Goal: Task Accomplishment & Management: Use online tool/utility

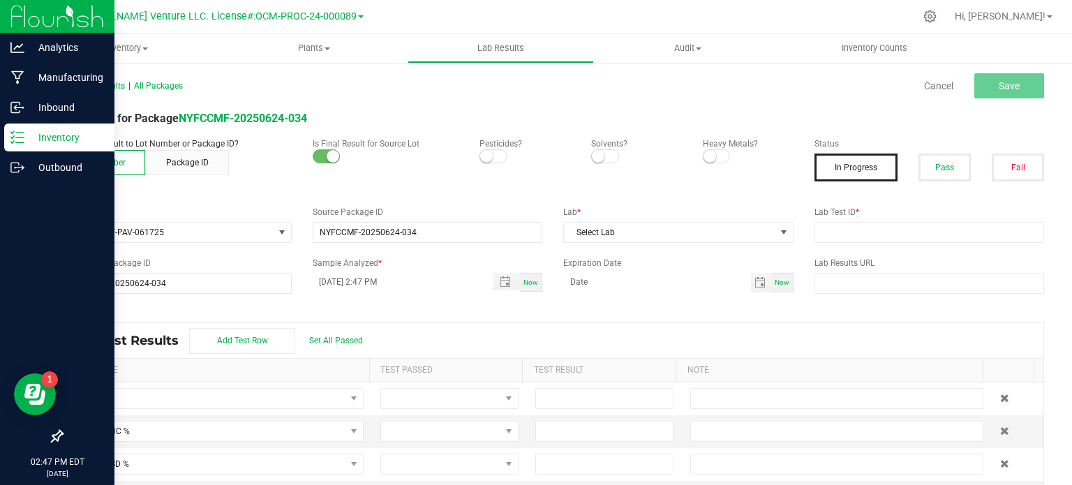
click at [37, 140] on p "Inventory" at bounding box center [66, 137] width 84 height 17
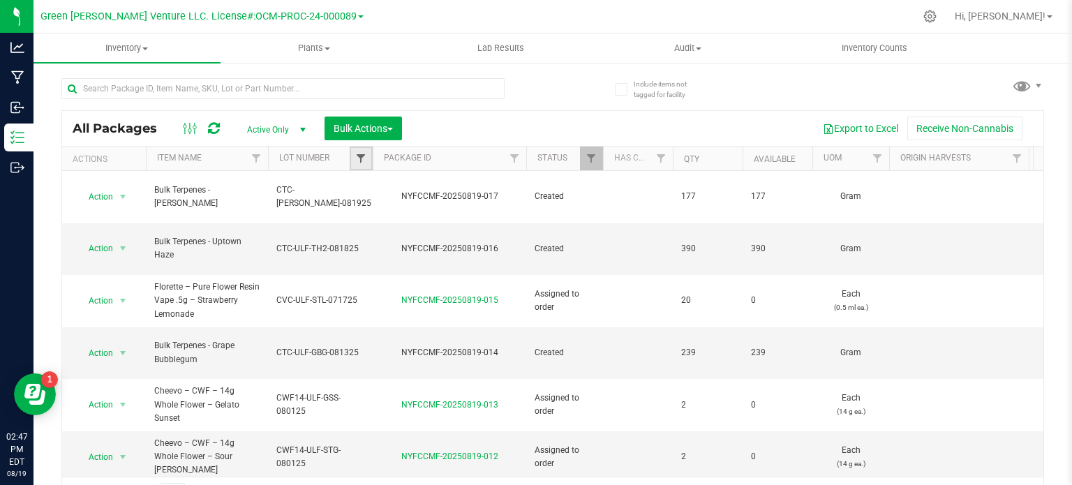
click at [358, 156] on span "Filter" at bounding box center [360, 158] width 11 height 11
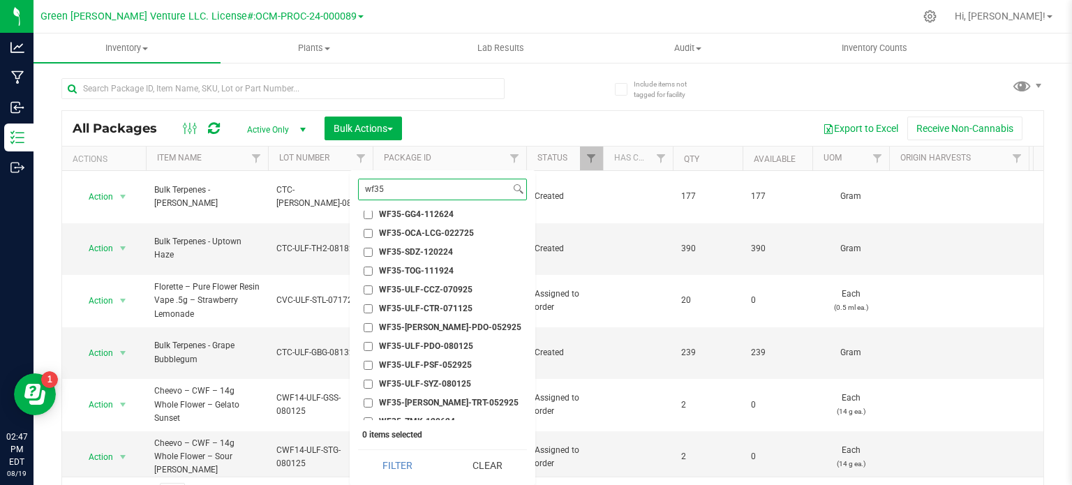
scroll to position [167, 0]
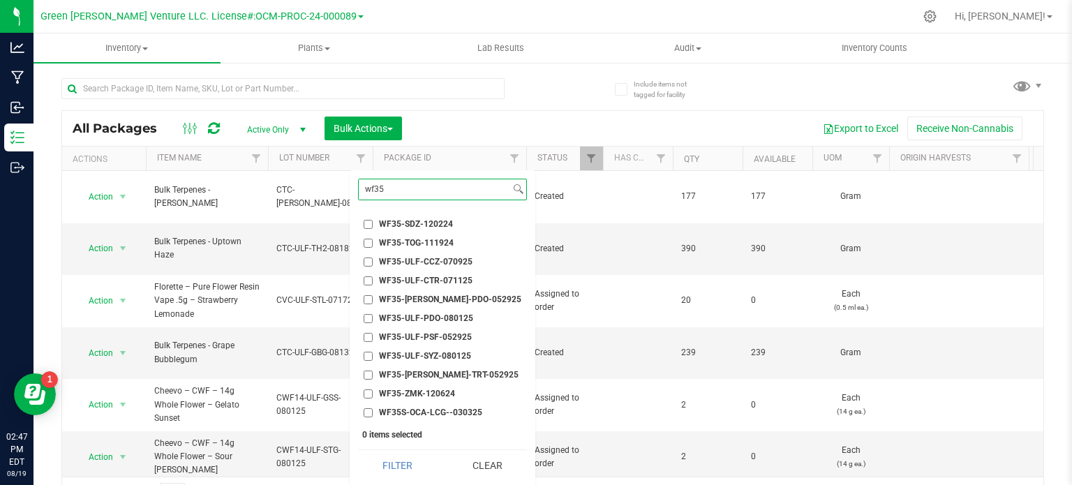
type input "wf35"
click at [371, 317] on input "WF35-ULF-PDO-080125" at bounding box center [367, 318] width 9 height 9
checkbox input "true"
click at [407, 465] on button "Filter" at bounding box center [398, 465] width 80 height 31
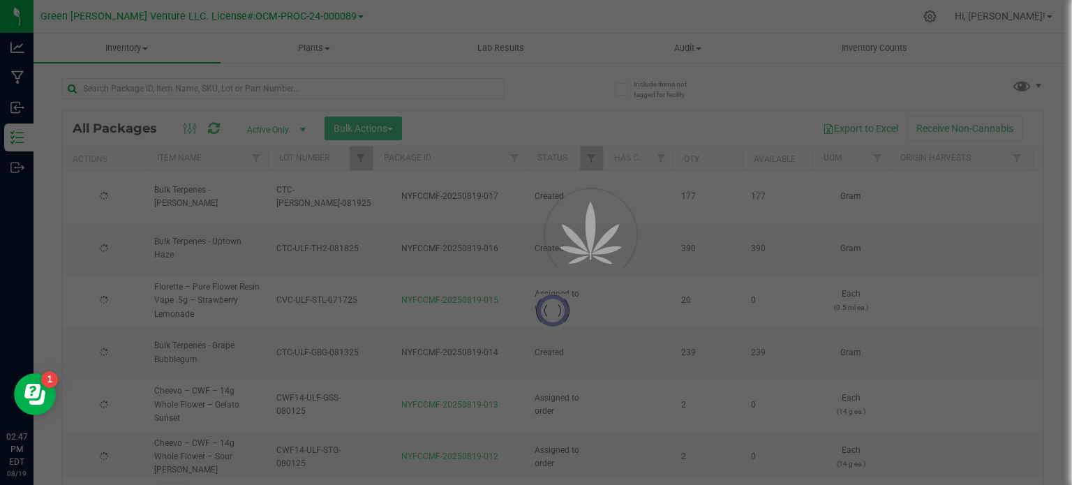
type input "[DATE]"
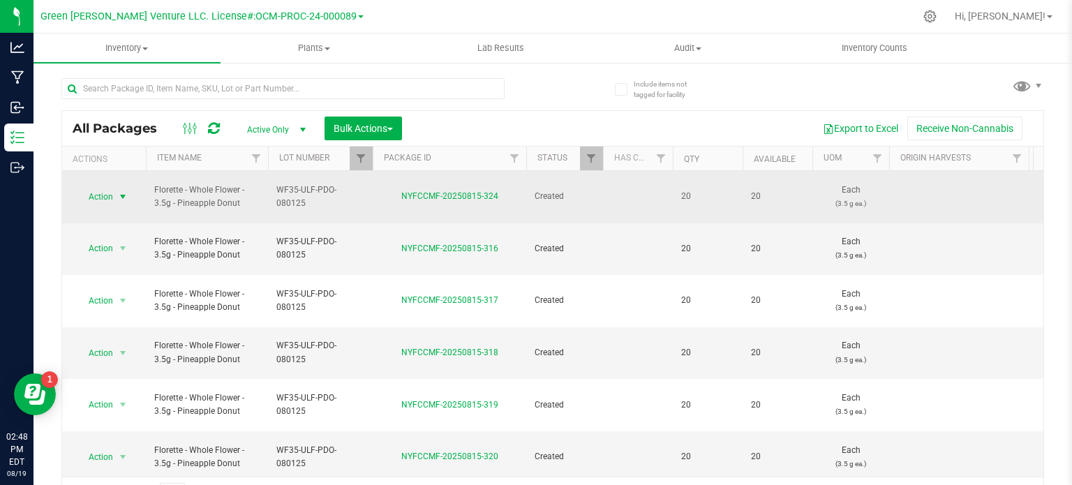
click at [120, 191] on span "select" at bounding box center [122, 196] width 11 height 11
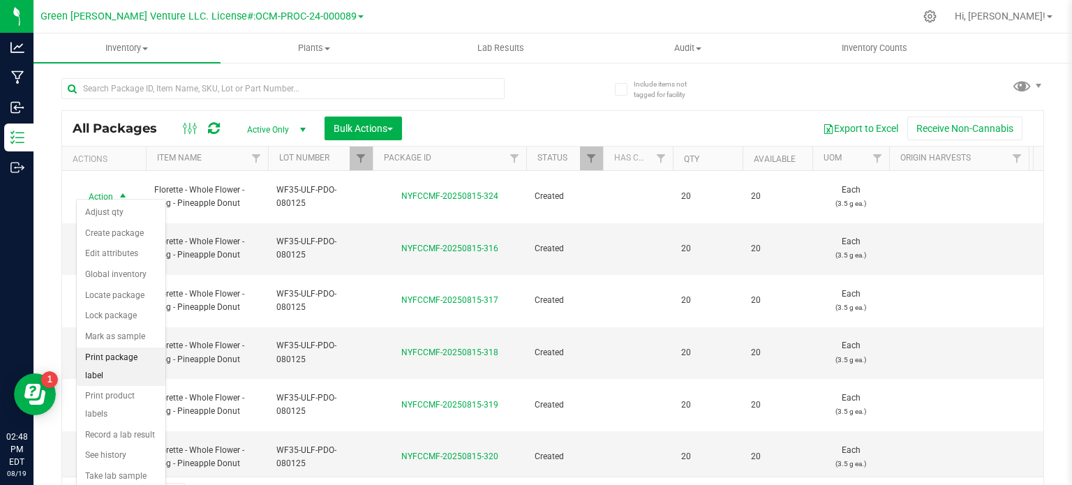
click at [134, 352] on li "Print package label" at bounding box center [121, 366] width 89 height 38
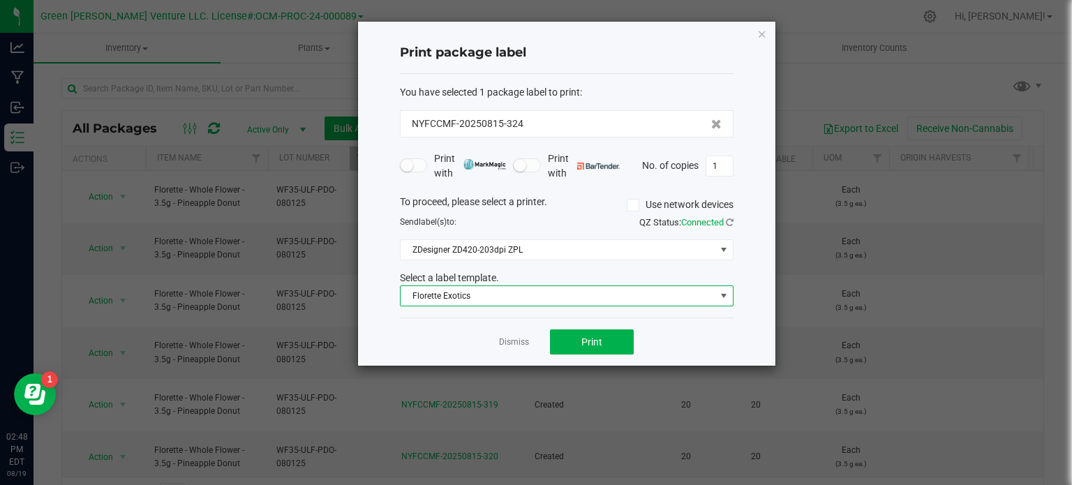
click at [500, 296] on span "Florette Exotics" at bounding box center [557, 296] width 315 height 20
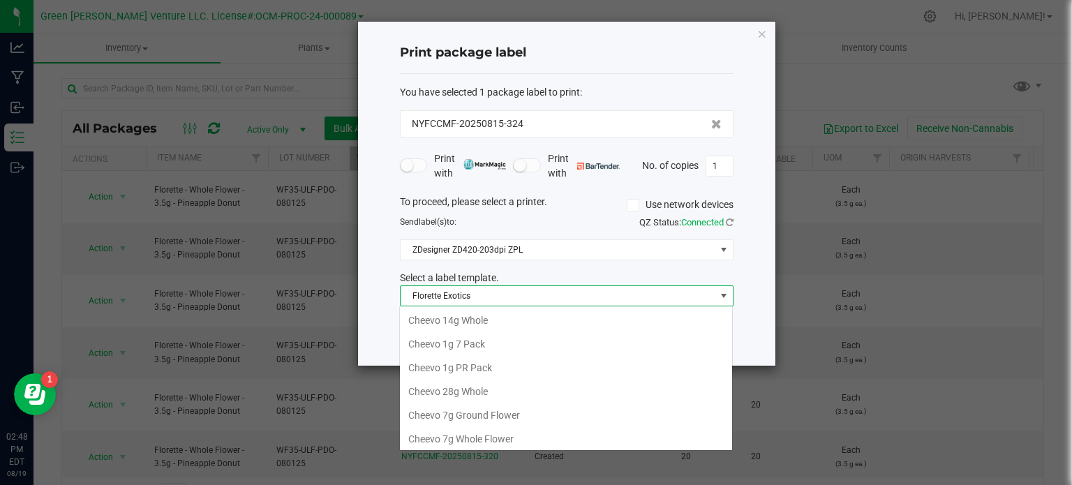
scroll to position [142, 0]
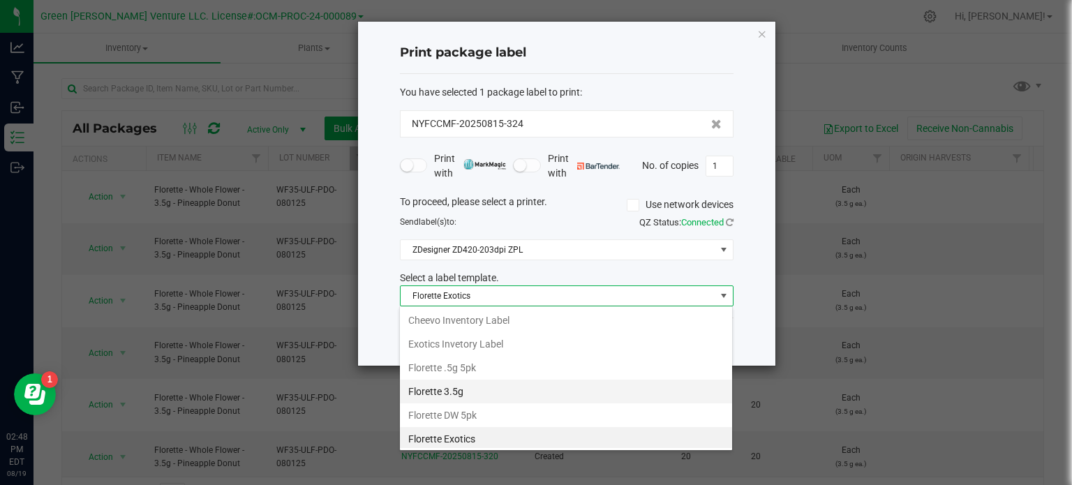
click at [451, 393] on li "Florette 3.5g" at bounding box center [566, 392] width 332 height 24
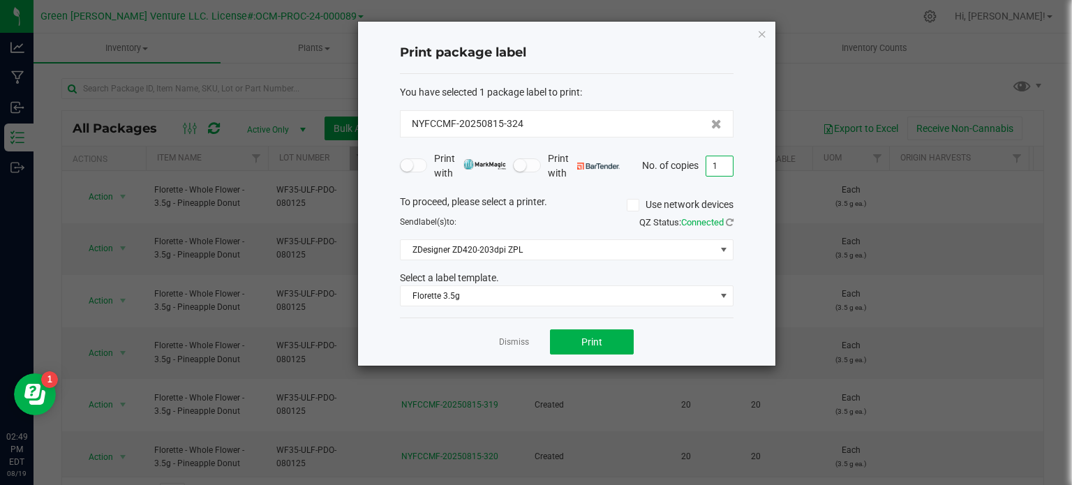
click at [713, 167] on input "1" at bounding box center [719, 166] width 27 height 20
type input "250"
click at [578, 338] on button "Print" at bounding box center [592, 341] width 84 height 25
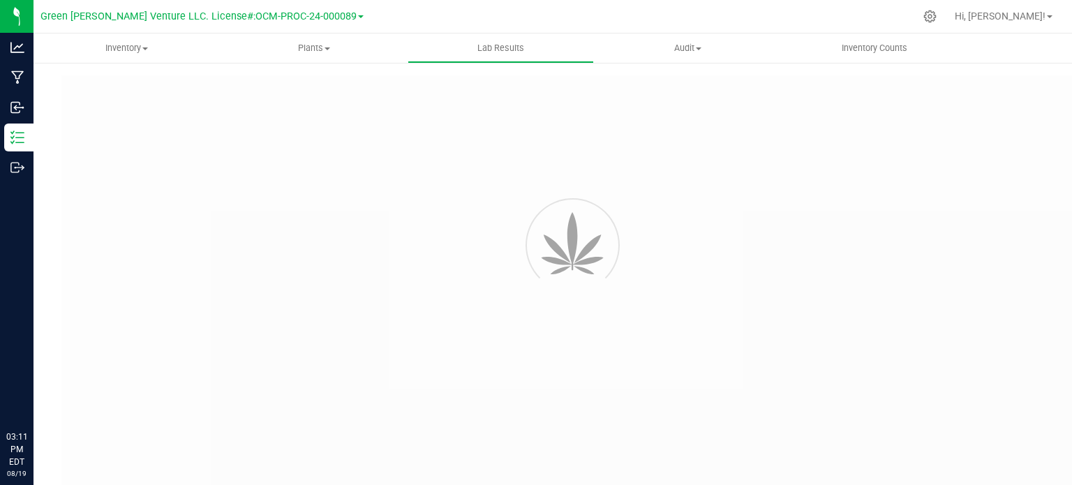
type input "NYFCCMF-20250624-034"
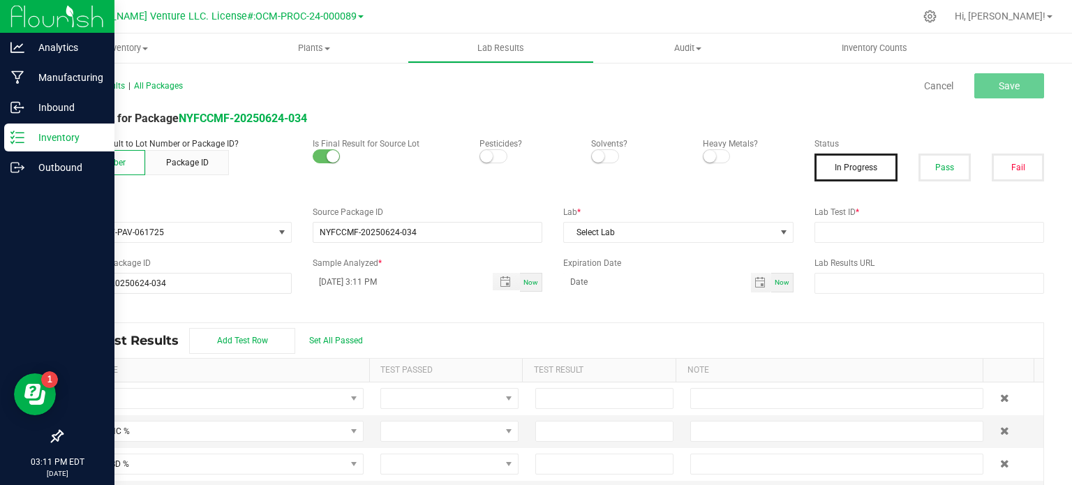
click at [51, 133] on p "Inventory" at bounding box center [66, 137] width 84 height 17
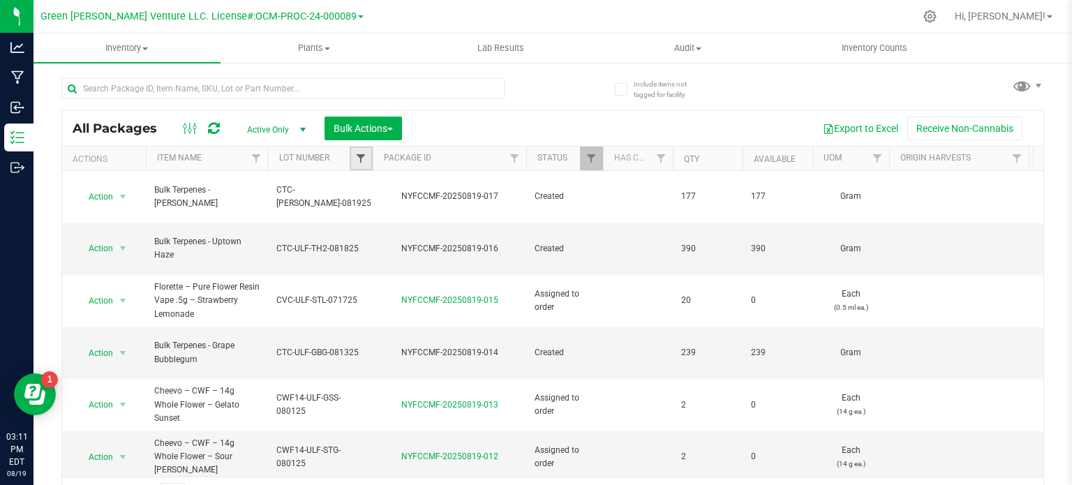
click at [363, 153] on span "Filter" at bounding box center [360, 158] width 11 height 11
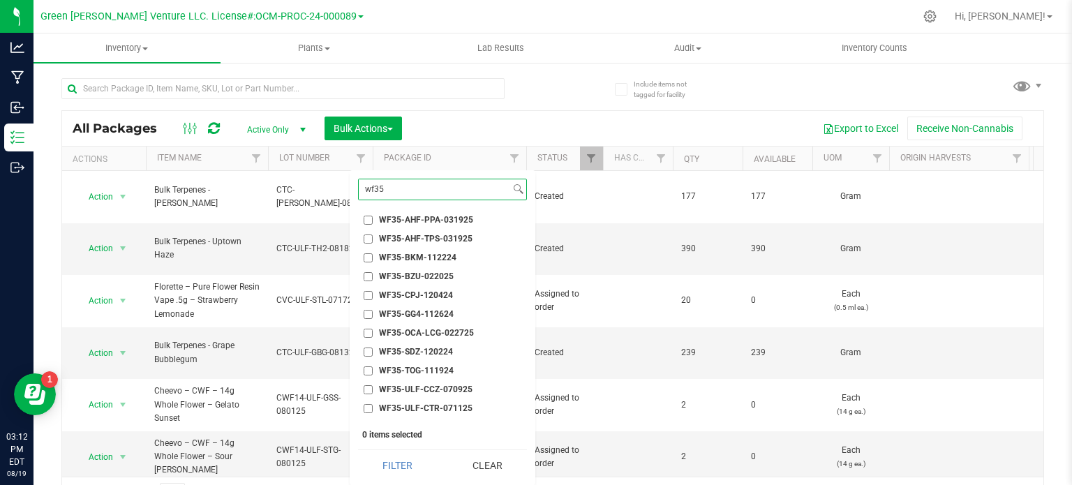
scroll to position [167, 0]
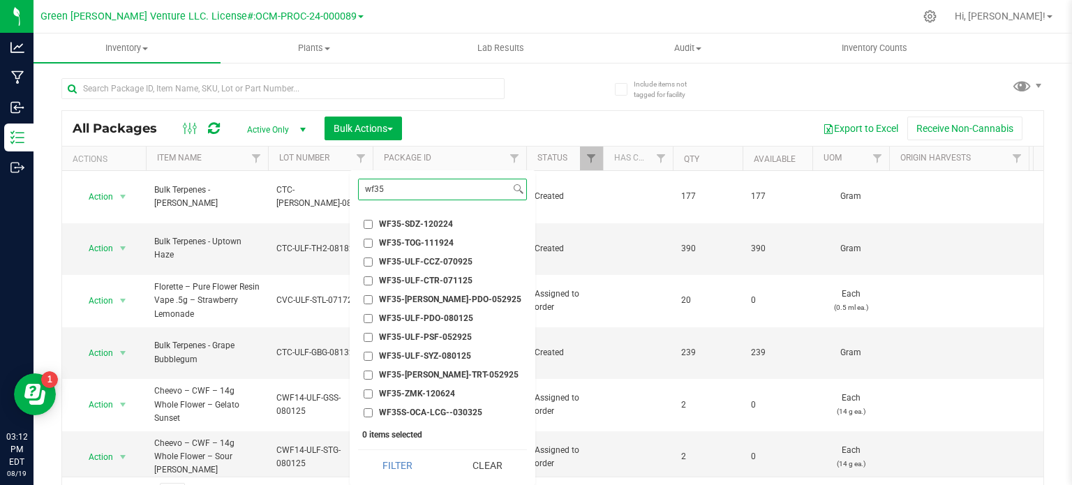
type input "wf35"
click at [365, 317] on input "WF35-ULF-PDO-080125" at bounding box center [367, 318] width 9 height 9
checkbox input "true"
click at [370, 465] on button "Filter" at bounding box center [398, 465] width 80 height 31
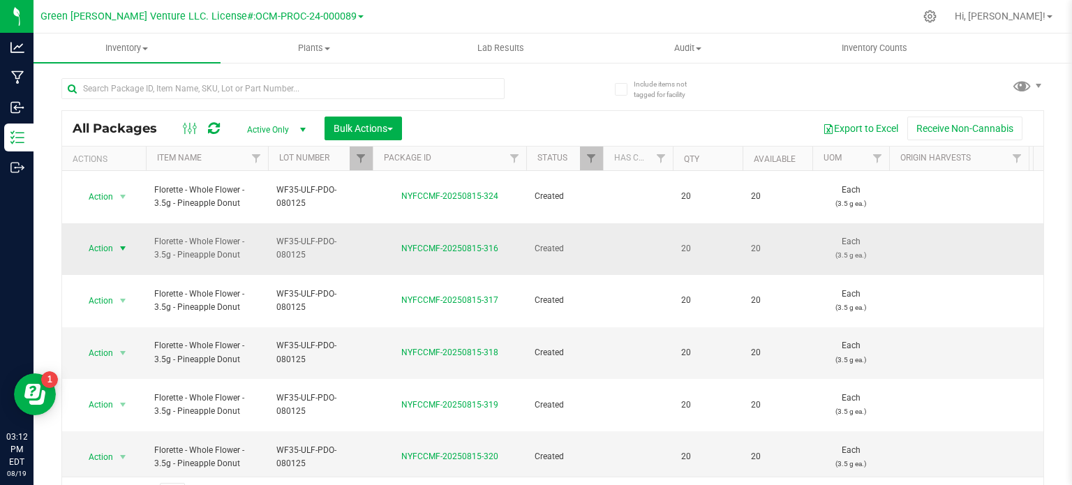
click at [108, 239] on span "Action" at bounding box center [95, 249] width 38 height 20
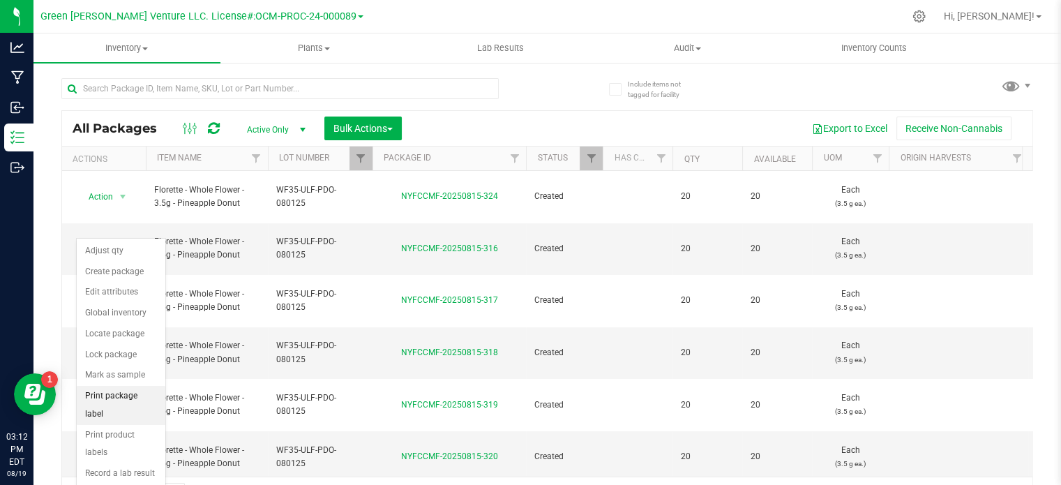
click at [112, 393] on li "Print package label" at bounding box center [121, 405] width 89 height 38
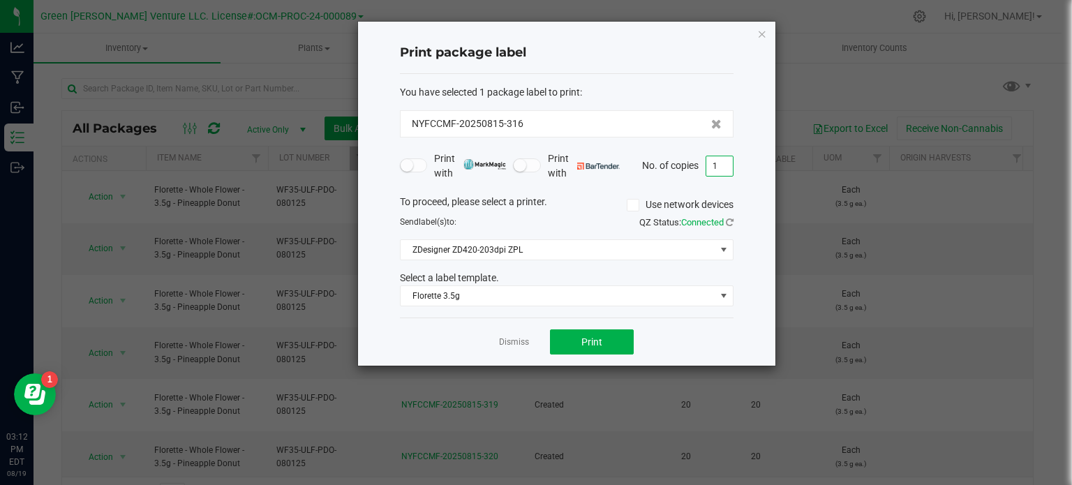
click at [723, 162] on input "1" at bounding box center [719, 166] width 27 height 20
type input "604"
click at [588, 332] on button "Print" at bounding box center [592, 341] width 84 height 25
click at [508, 348] on div "Dismiss Print" at bounding box center [566, 341] width 333 height 48
click at [508, 343] on link "Dismiss" at bounding box center [514, 342] width 30 height 12
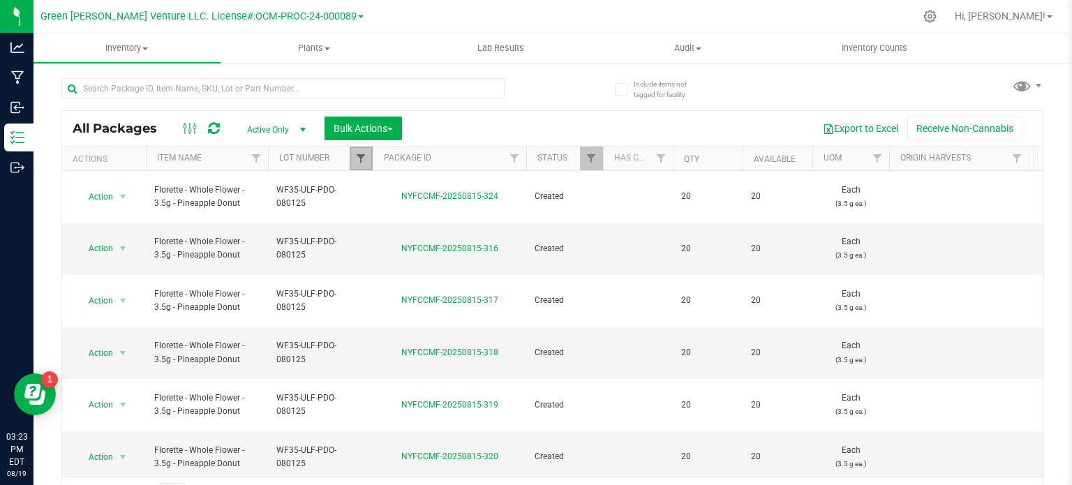
click at [357, 160] on span "Filter" at bounding box center [360, 158] width 11 height 11
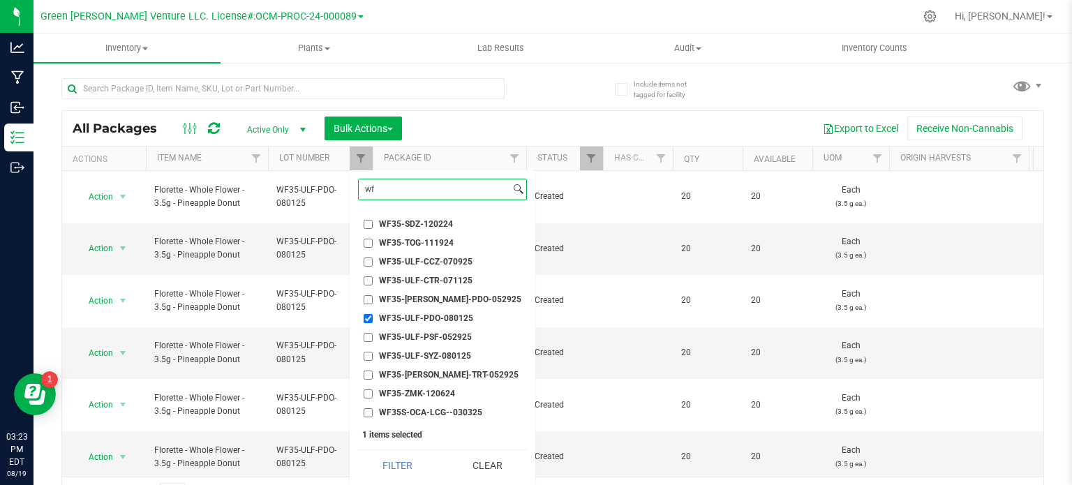
type input "w"
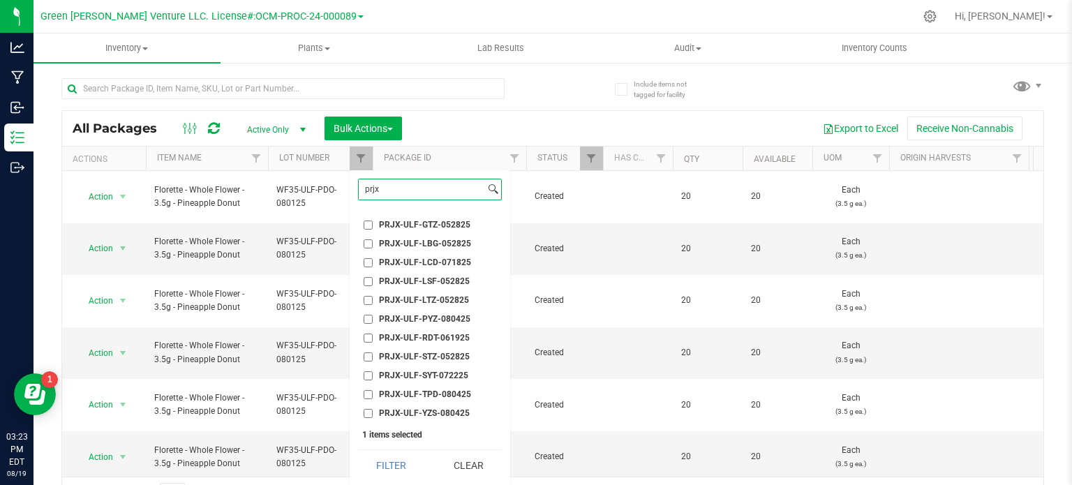
scroll to position [276, 0]
type input "prjx"
click at [407, 264] on span "PRJX-ULF-LCD-071825" at bounding box center [425, 261] width 92 height 8
click at [373, 264] on input "PRJX-ULF-LCD-071825" at bounding box center [367, 261] width 9 height 9
checkbox input "true"
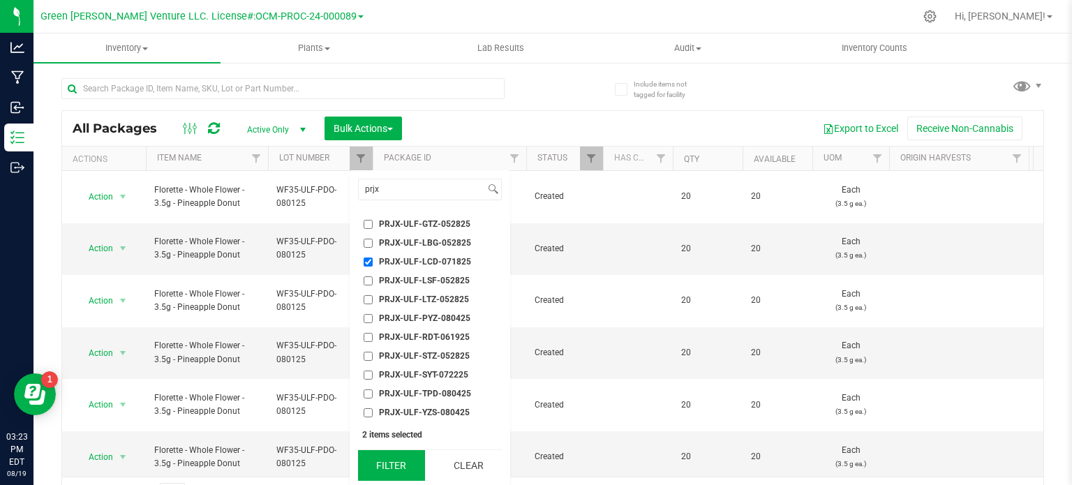
click at [391, 465] on button "Filter" at bounding box center [391, 465] width 67 height 31
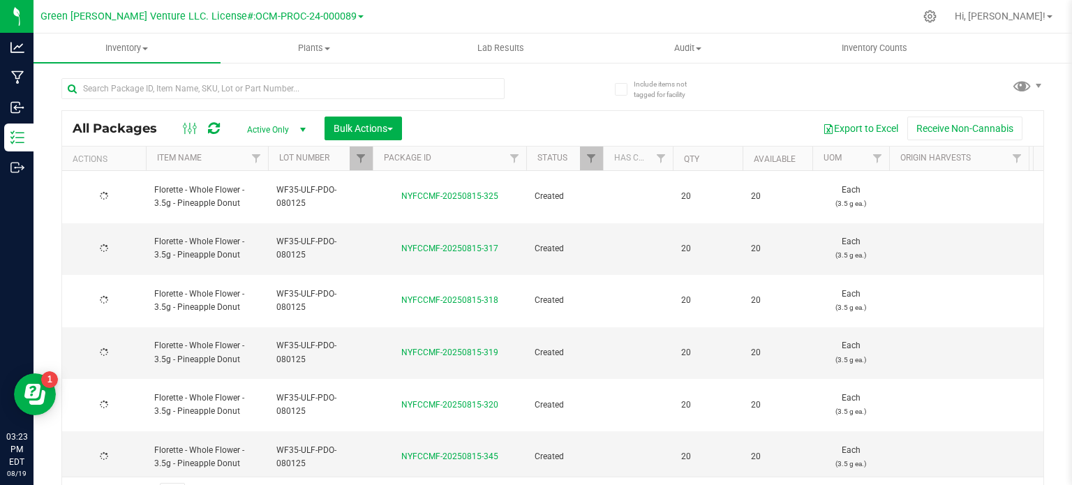
checkbox input "true"
click at [357, 153] on span "Filter" at bounding box center [360, 158] width 11 height 11
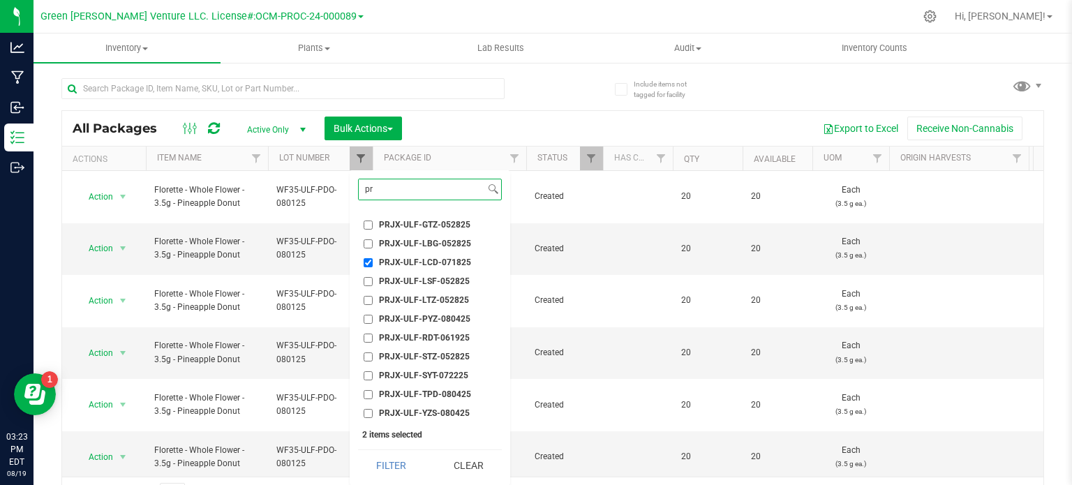
type input "p"
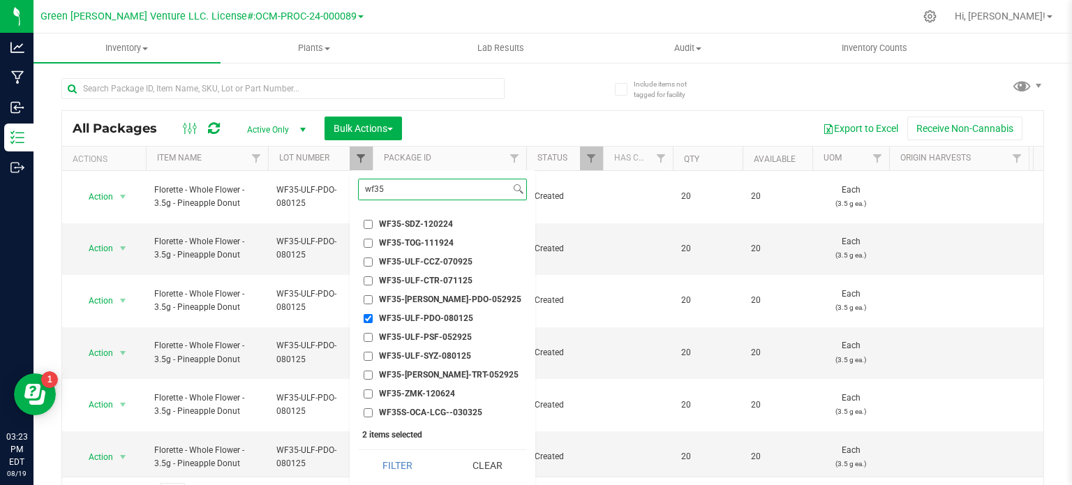
scroll to position [181, 0]
type input "wf35"
click at [366, 316] on input "WF35-ULF-PDO-080125" at bounding box center [367, 319] width 9 height 9
checkbox input "false"
click at [397, 457] on button "Filter" at bounding box center [398, 465] width 80 height 31
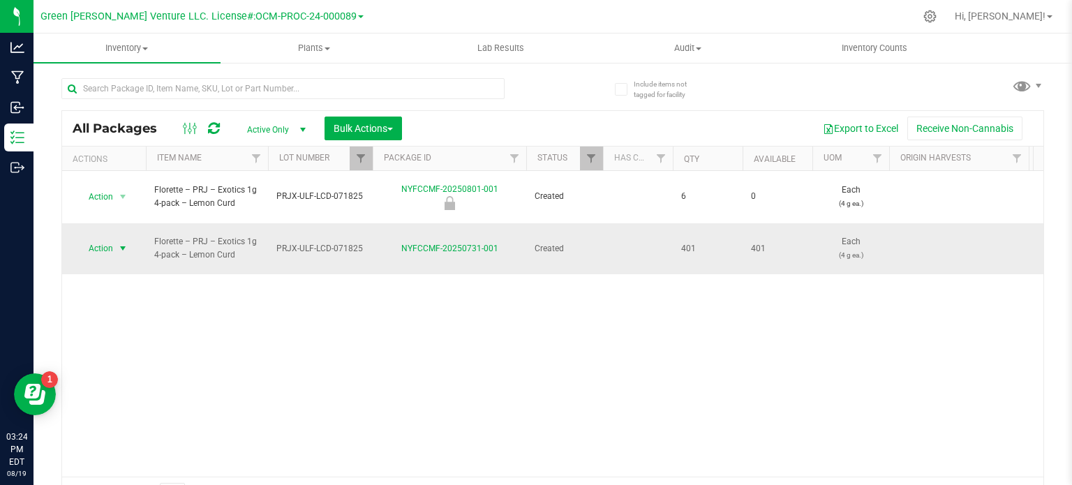
click at [98, 239] on span "Action" at bounding box center [95, 249] width 38 height 20
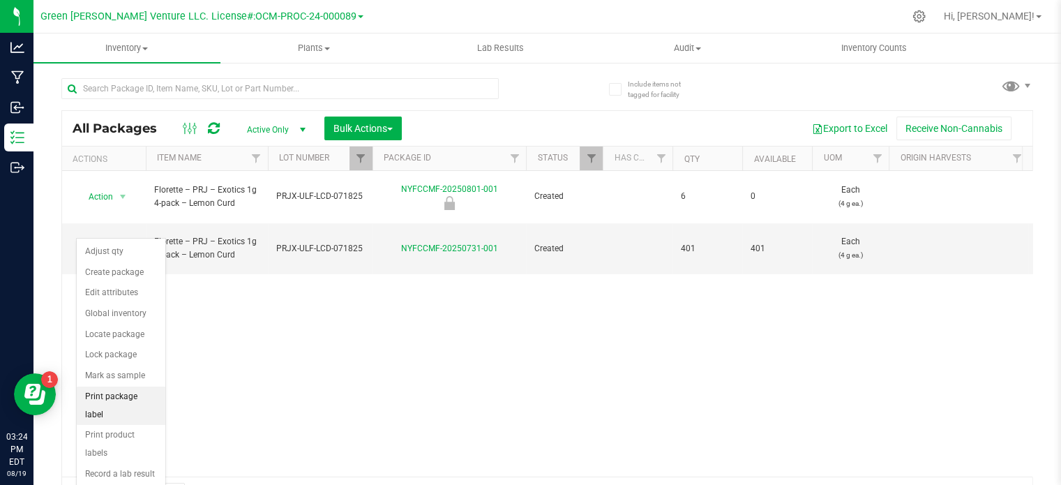
click at [140, 401] on li "Print package label" at bounding box center [121, 406] width 89 height 38
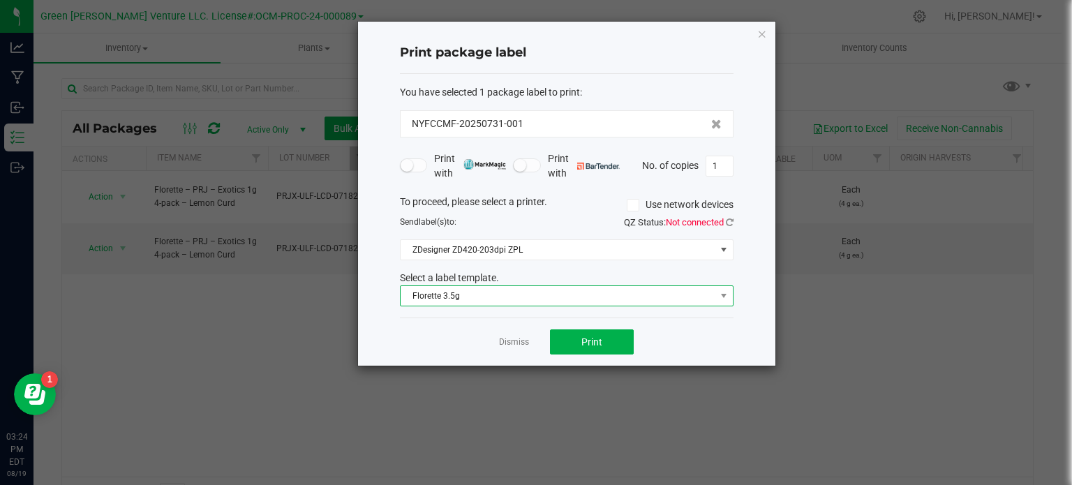
click at [464, 290] on span "Florette 3.5g" at bounding box center [557, 296] width 315 height 20
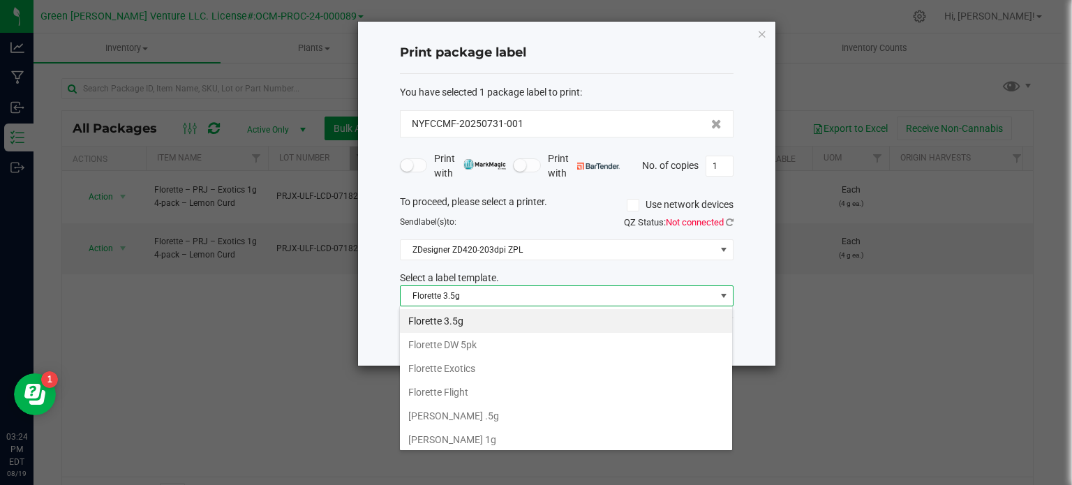
scroll to position [215, 0]
click at [444, 359] on li "Florette Exotics" at bounding box center [566, 366] width 332 height 24
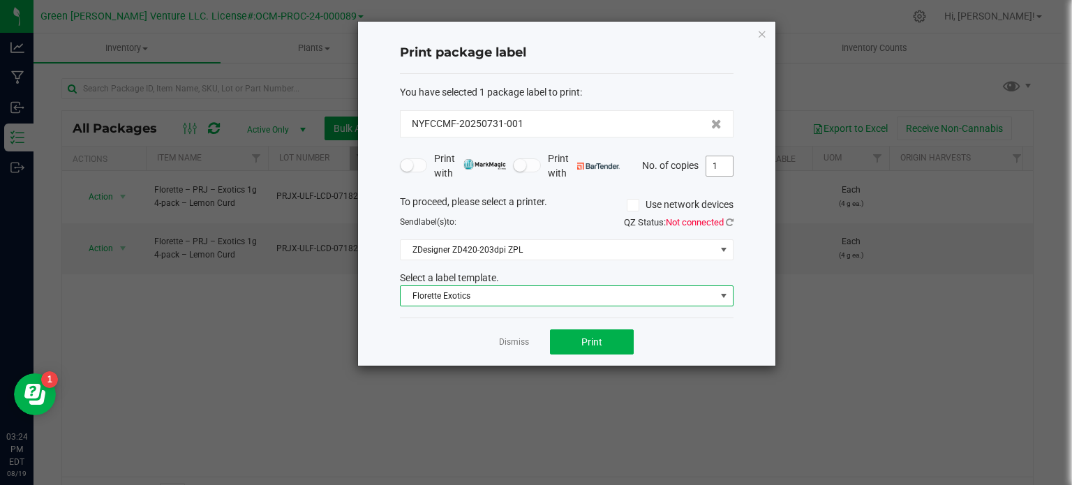
click at [723, 166] on input "1" at bounding box center [719, 166] width 27 height 20
type input "5"
click at [611, 349] on button "Print" at bounding box center [592, 341] width 84 height 25
click at [761, 37] on icon "button" at bounding box center [762, 33] width 10 height 17
